Goal: Information Seeking & Learning: Learn about a topic

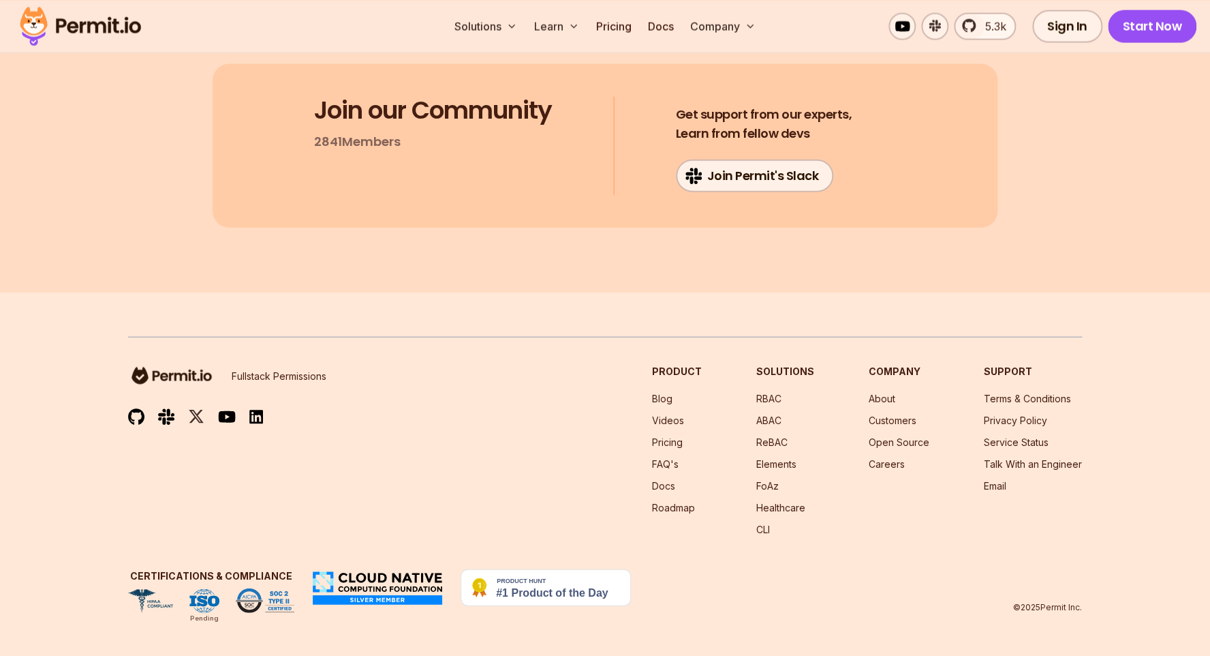
scroll to position [26430, 0]
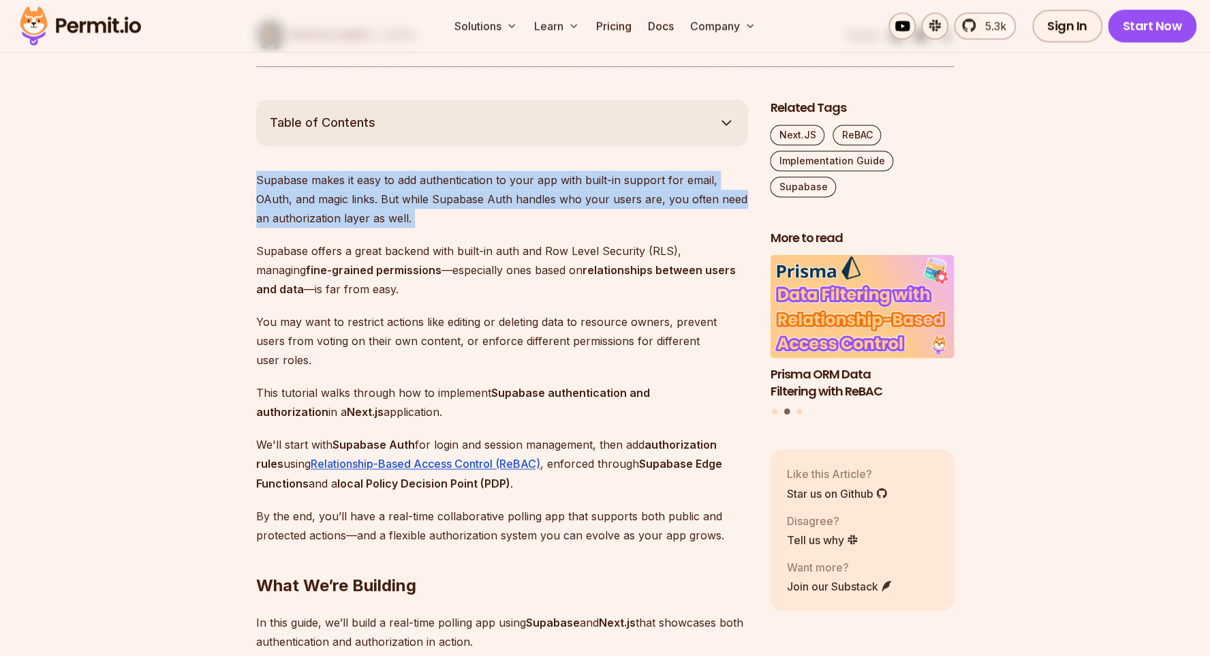
scroll to position [654, 0]
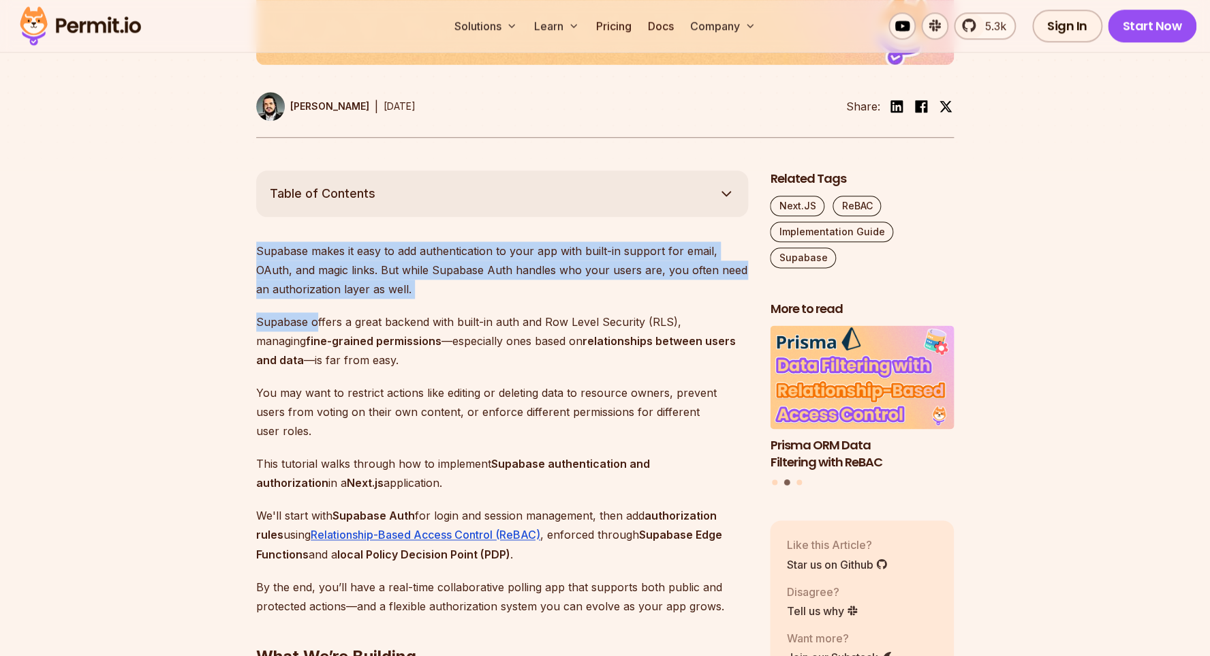
drag, startPoint x: 222, startPoint y: 170, endPoint x: 318, endPoint y: 348, distance: 202.2
click at [318, 348] on p "Supabase offers a great backend with built-in auth and Row Level Security (RLS)…" at bounding box center [502, 340] width 492 height 57
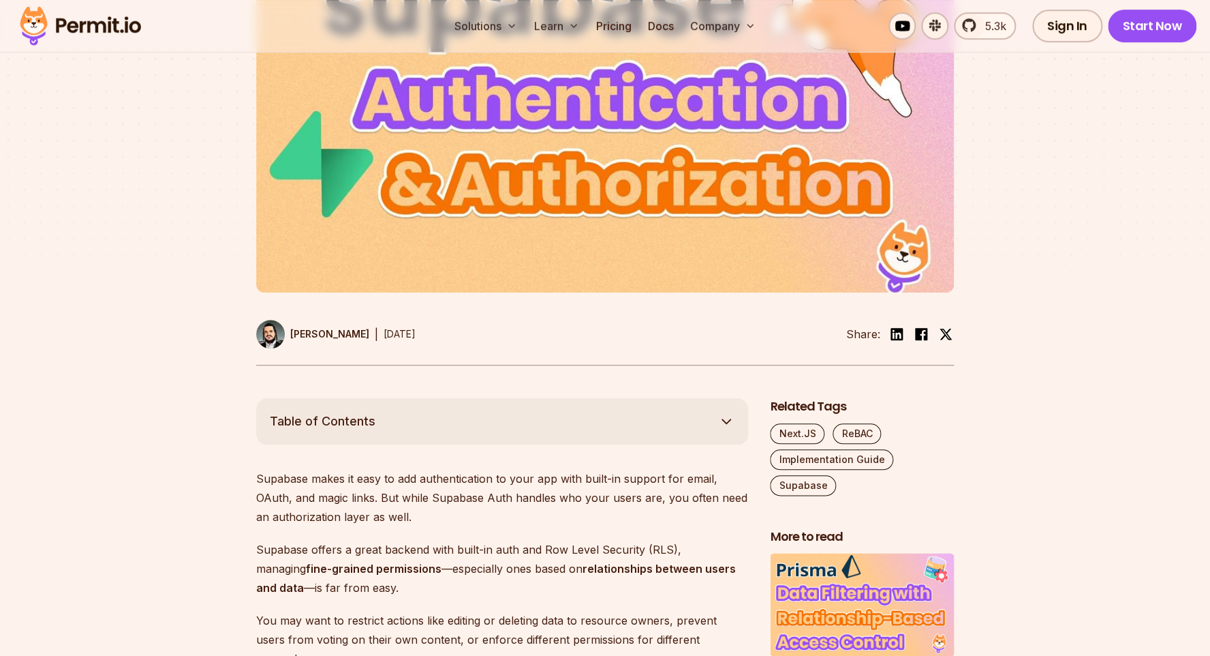
scroll to position [0, 0]
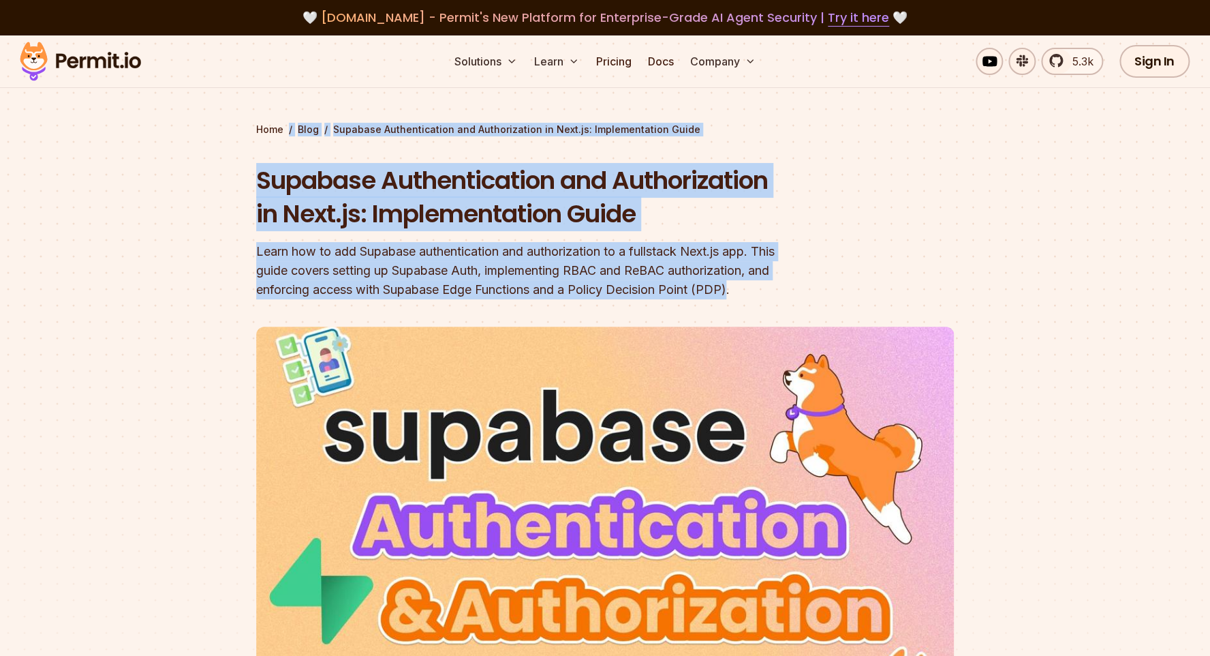
drag, startPoint x: 230, startPoint y: 138, endPoint x: 324, endPoint y: 307, distance: 192.8
click at [324, 307] on section "Home / Blog / Supabase Authentication and Authorization in Next.js: Implementat…" at bounding box center [605, 429] width 1210 height 789
click at [325, 299] on div "Learn how to add Supabase authentication and authorization to a fullstack Next.…" at bounding box center [517, 270] width 523 height 57
drag, startPoint x: 340, startPoint y: 313, endPoint x: 215, endPoint y: 186, distance: 178.3
click at [215, 186] on section "Home / Blog / Supabase Authentication and Authorization in Next.js: Implementat…" at bounding box center [605, 429] width 1210 height 789
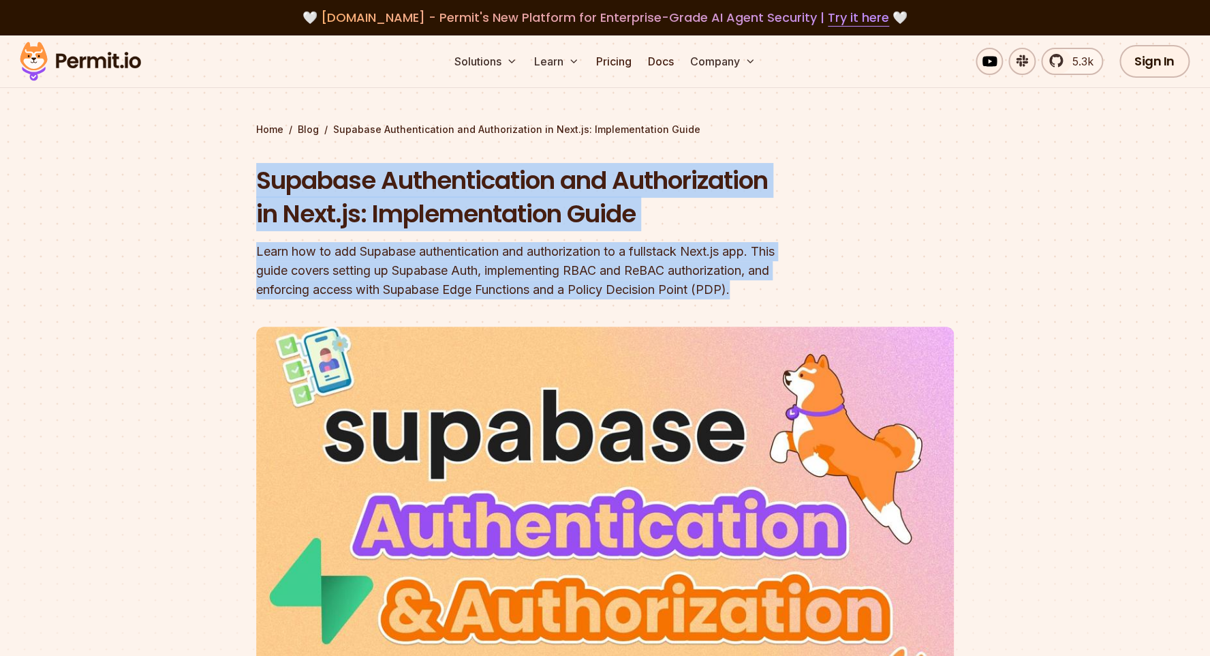
copy div "Supabase Authentication and Authorization in Next.js: Implementation Guide Lear…"
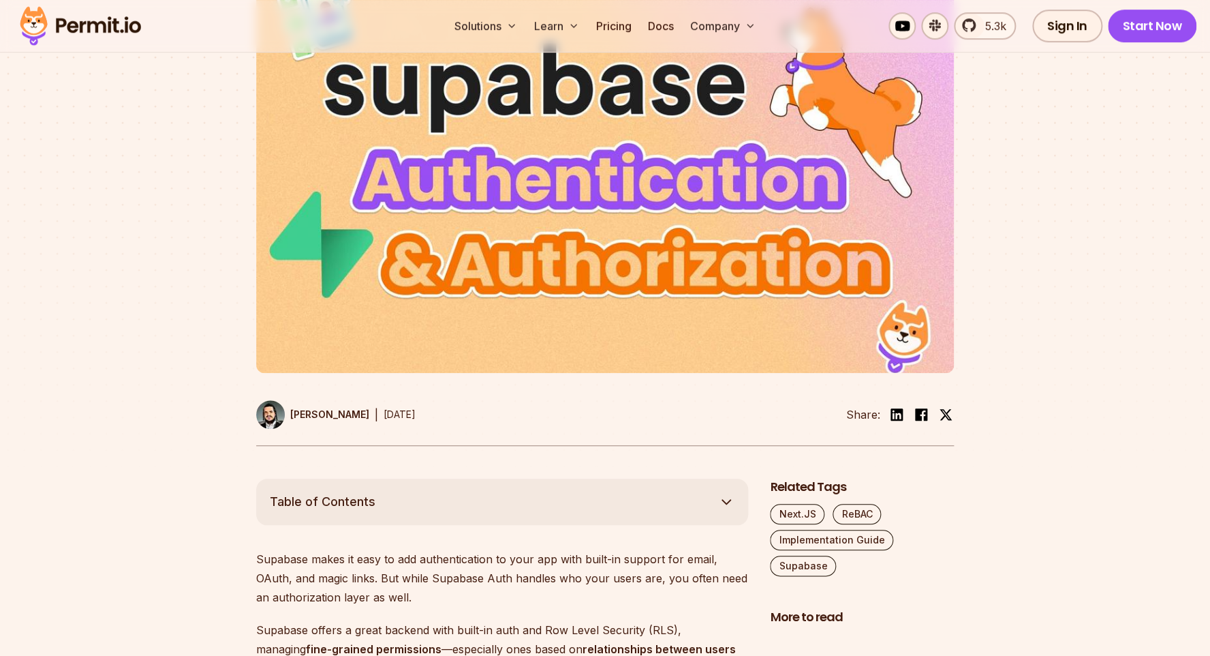
scroll to position [573, 0]
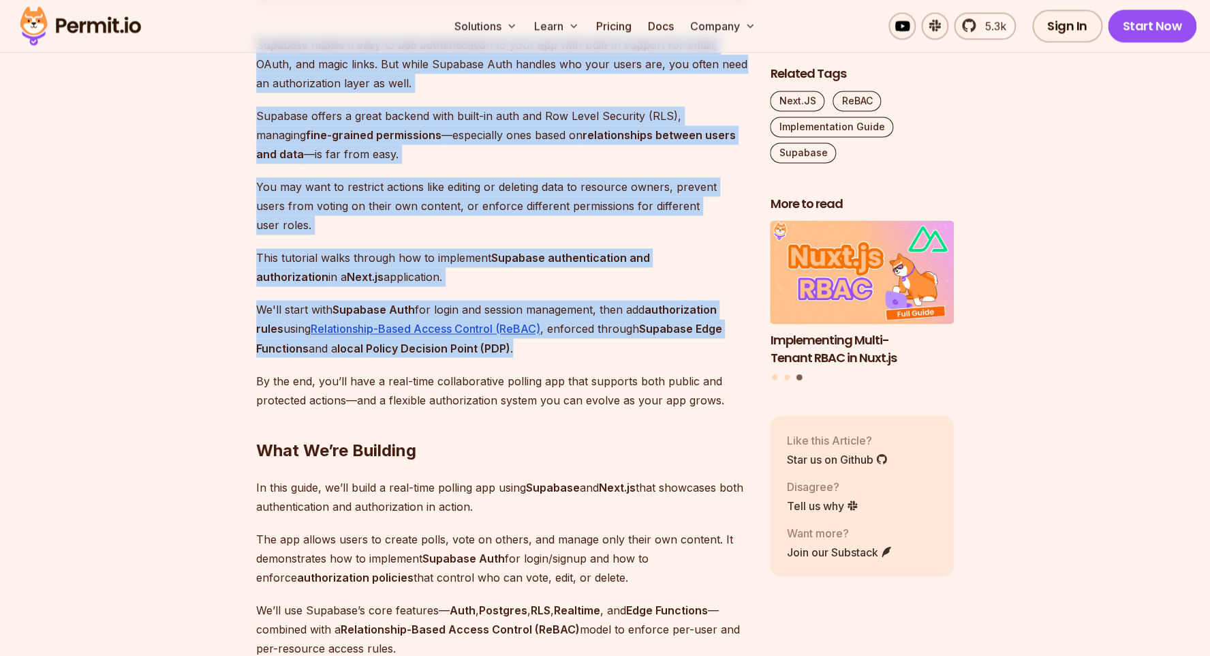
drag, startPoint x: 252, startPoint y: 346, endPoint x: 474, endPoint y: 343, distance: 221.5
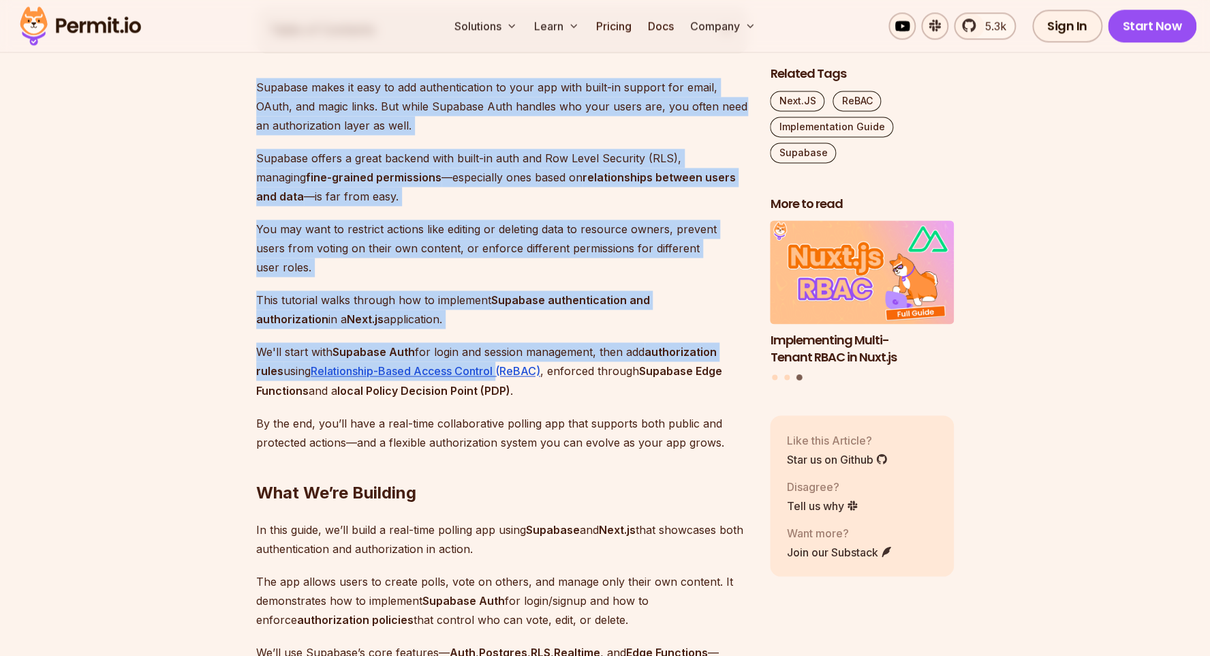
scroll to position [654, 0]
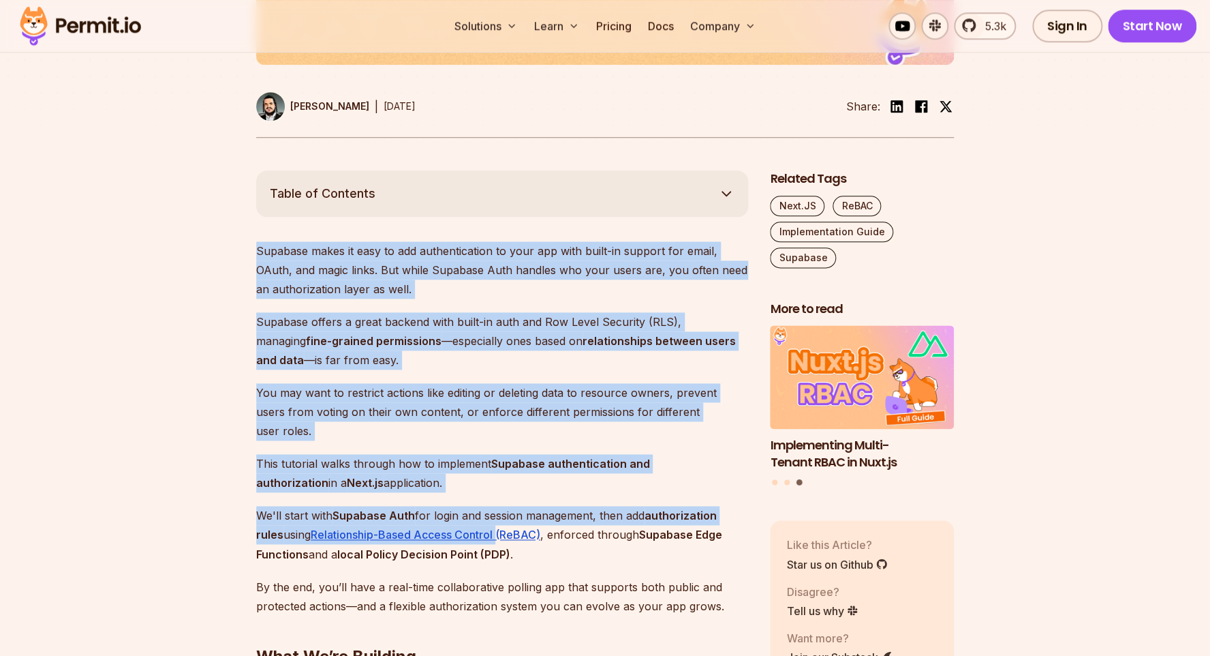
click at [382, 204] on button "Table of Contents" at bounding box center [502, 193] width 492 height 46
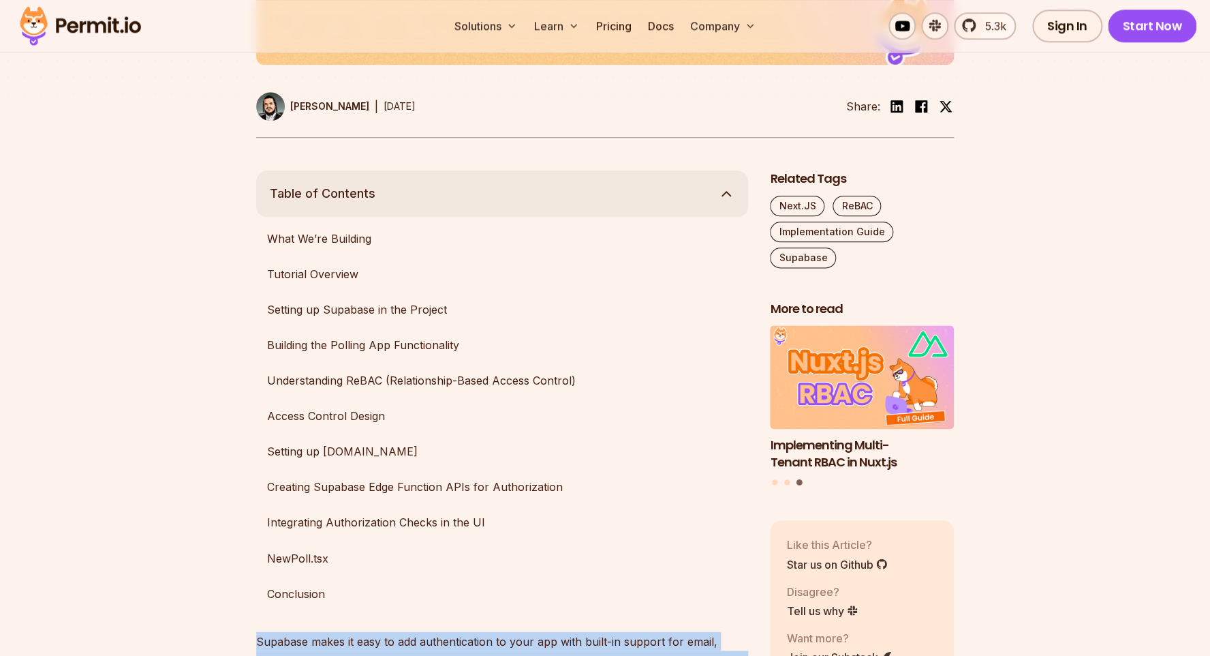
click at [378, 217] on button "Table of Contents" at bounding box center [502, 193] width 492 height 46
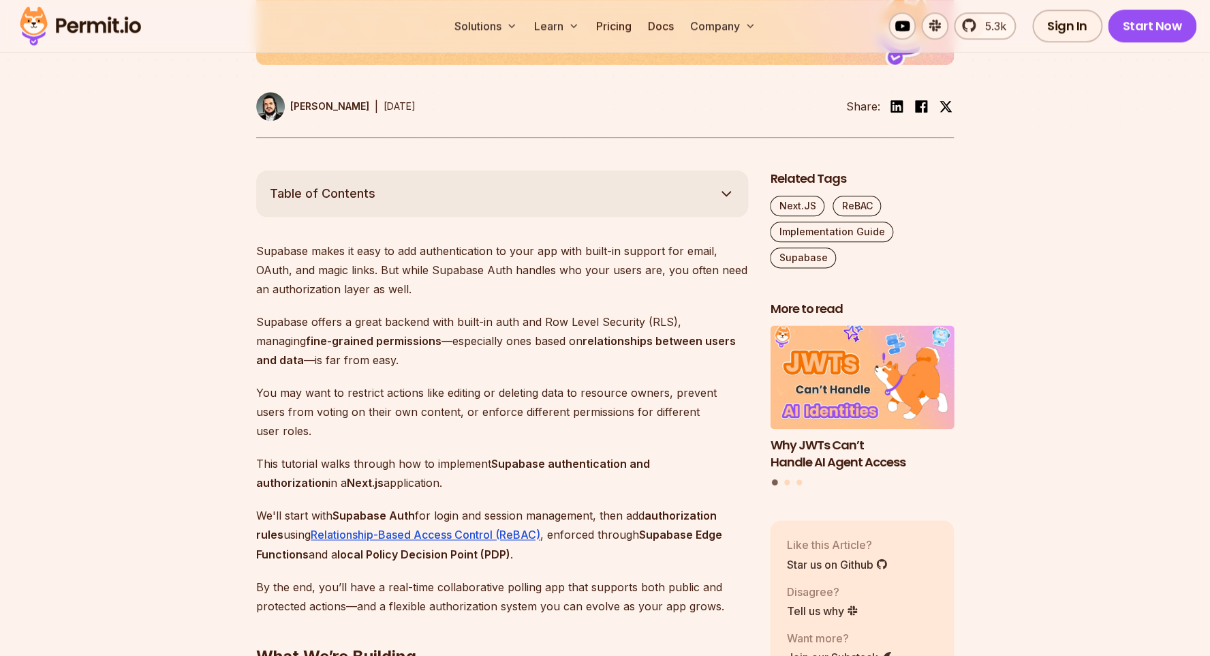
click at [303, 217] on button "Table of Contents" at bounding box center [502, 193] width 492 height 46
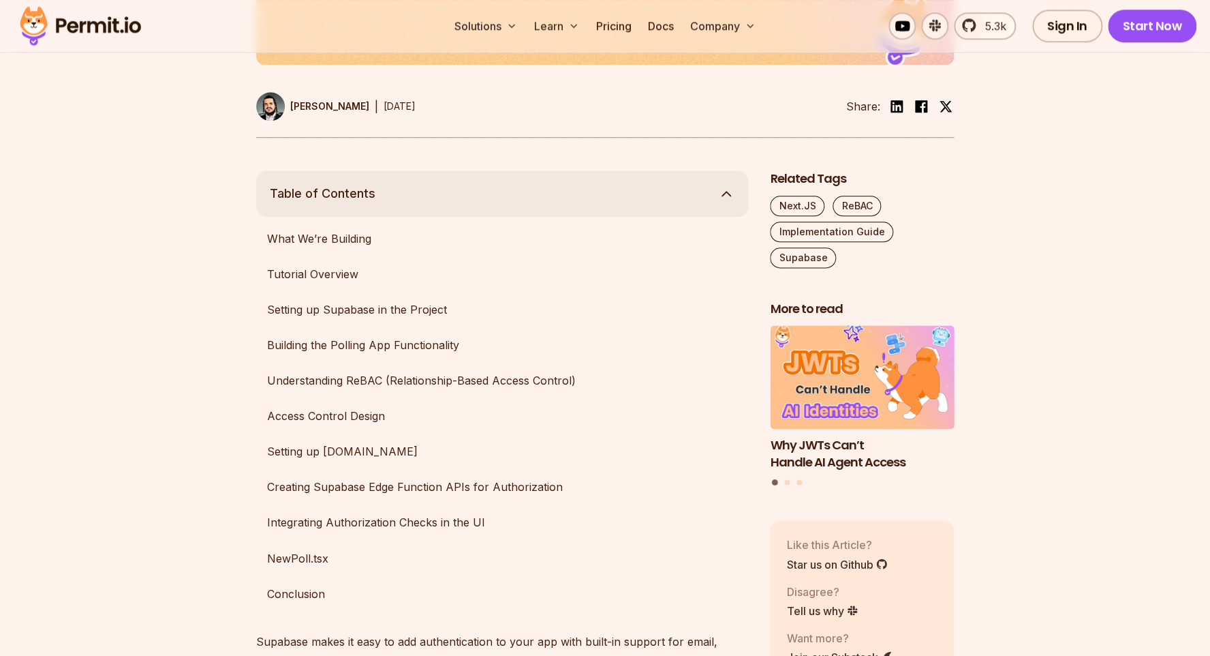
drag, startPoint x: 247, startPoint y: 254, endPoint x: 262, endPoint y: 221, distance: 36.6
drag, startPoint x: 249, startPoint y: 195, endPoint x: 281, endPoint y: 230, distance: 47.8
click at [266, 213] on button "Table of Contents" at bounding box center [502, 193] width 492 height 46
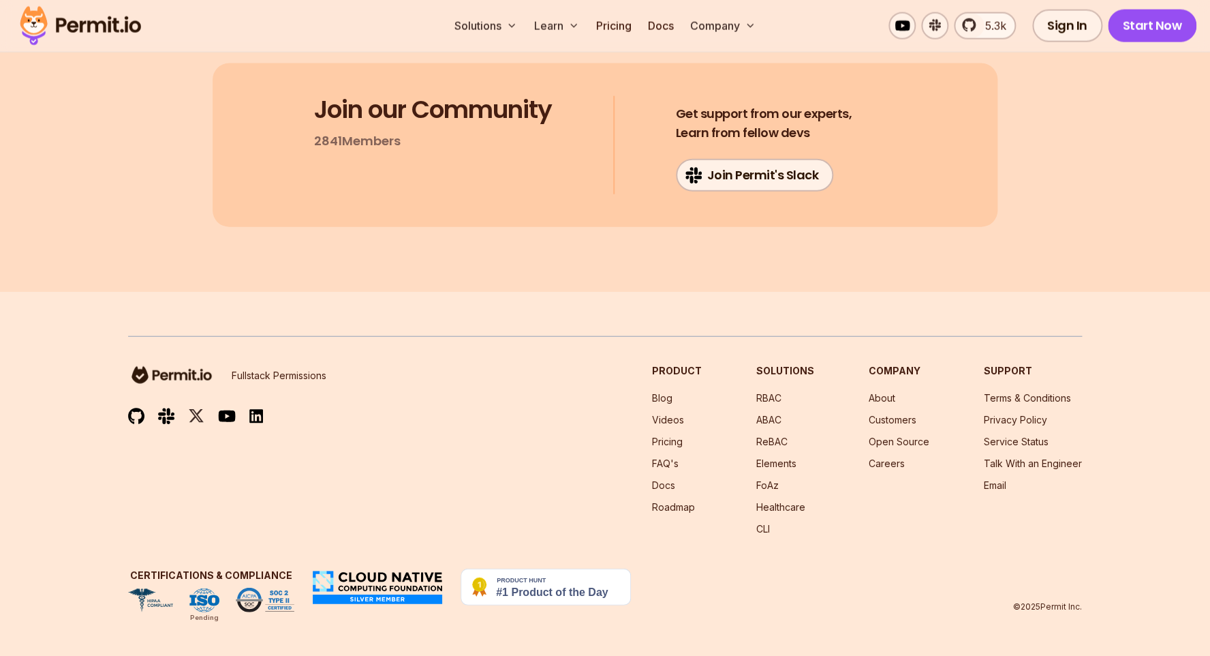
scroll to position [27494, 0]
drag, startPoint x: 228, startPoint y: 243, endPoint x: 502, endPoint y: 315, distance: 283.8
copy div "Lorem ip Dolorsit Ametcons adipi el sedd ei tem incididuntutla et dolo mag aliq…"
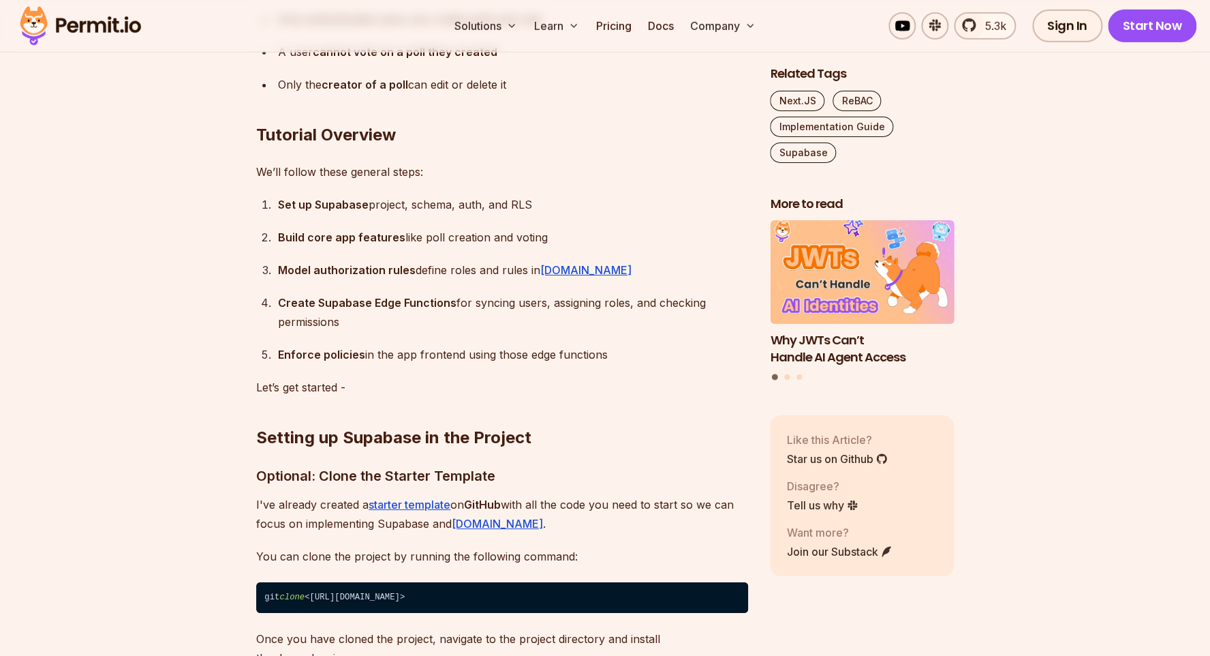
scroll to position [2535, 0]
